Goal: Check status

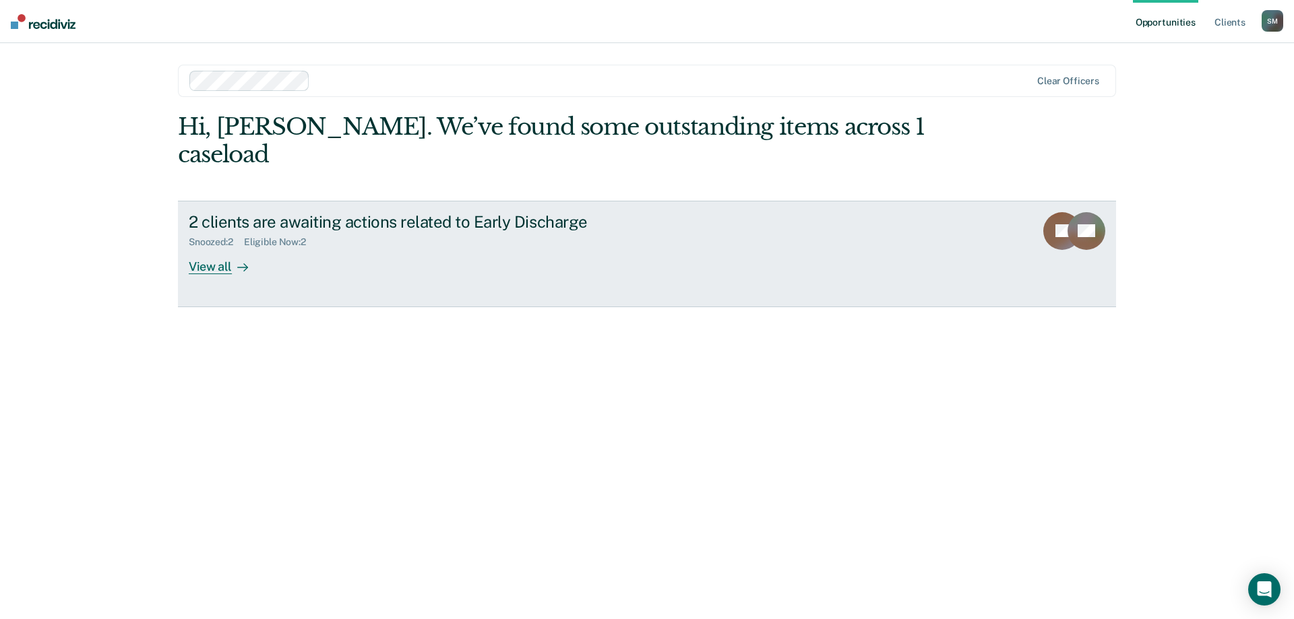
click at [232, 259] on div at bounding box center [240, 266] width 16 height 15
